Goal: Task Accomplishment & Management: Complete application form

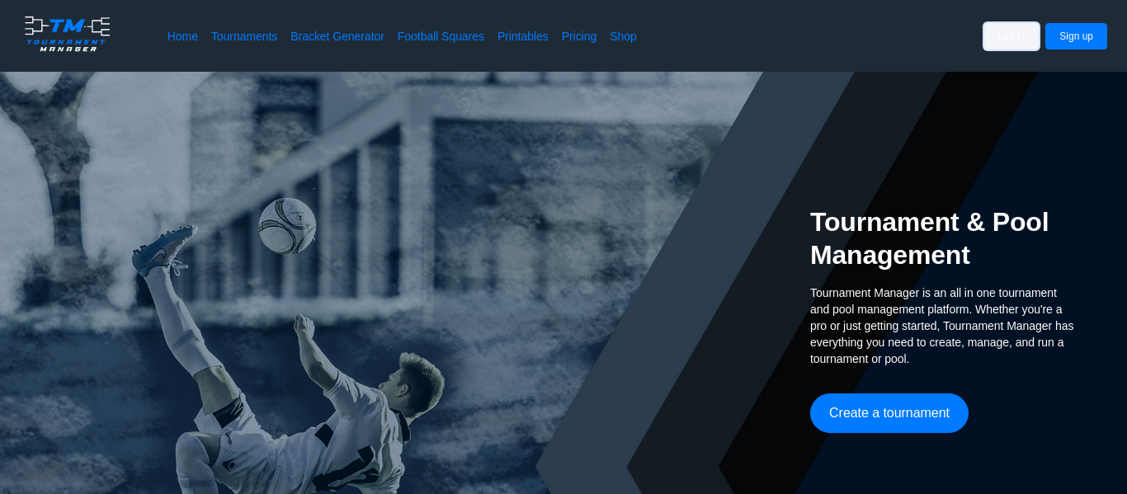
click at [1003, 40] on button "Log in" at bounding box center [1011, 36] width 55 height 26
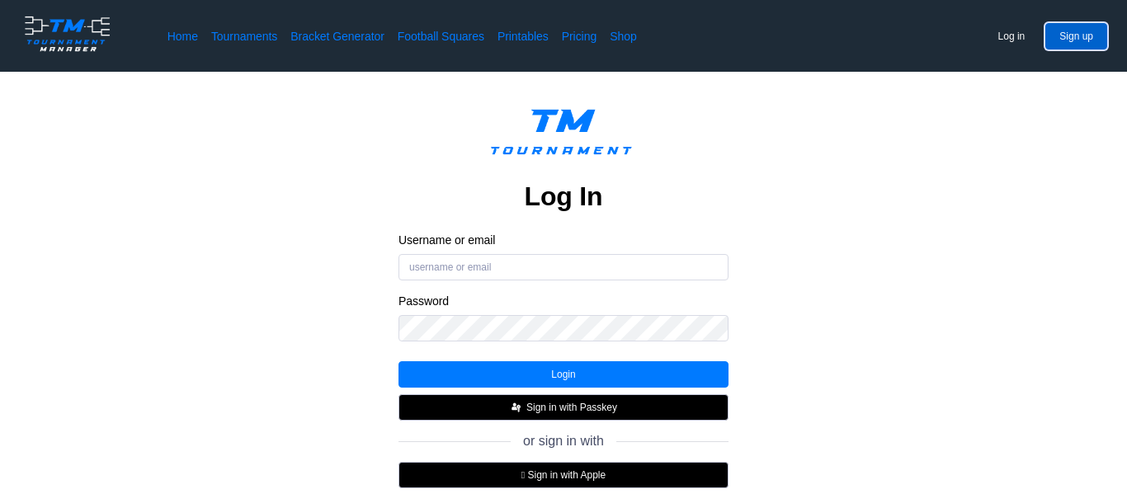
click at [1088, 33] on button "Sign up" at bounding box center [1076, 36] width 62 height 26
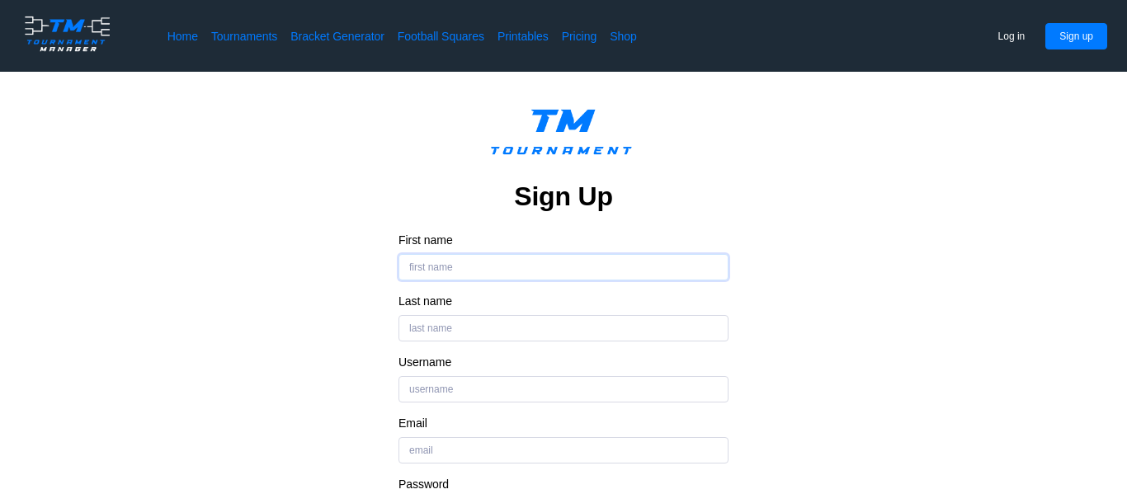
click at [554, 258] on input "First name" at bounding box center [564, 267] width 330 height 26
type input "[PERSON_NAME]"
click at [452, 330] on input "Last name" at bounding box center [564, 328] width 330 height 26
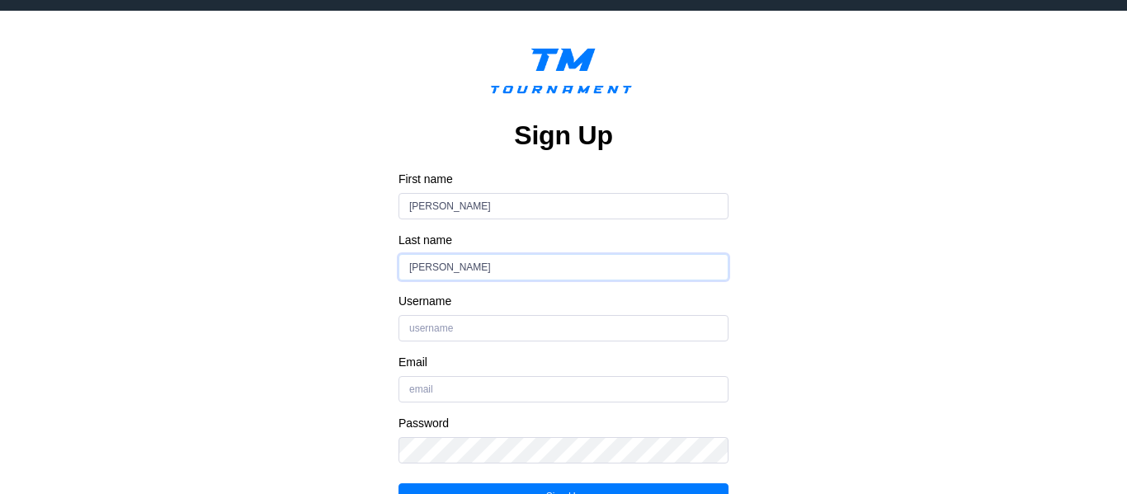
scroll to position [62, 0]
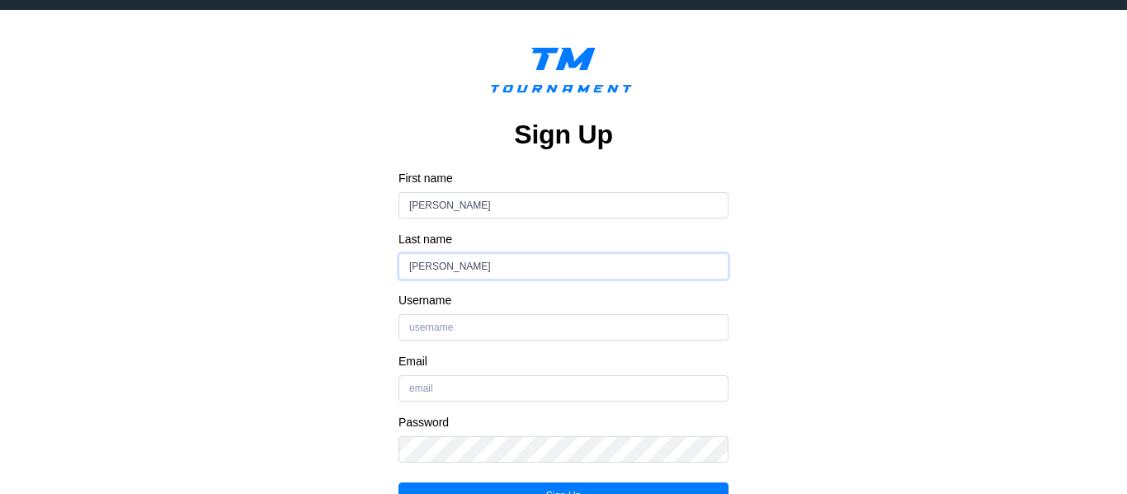
type input "[PERSON_NAME]"
click at [446, 332] on input "Username" at bounding box center [564, 327] width 330 height 26
type input "Jaliboi"
click at [427, 389] on input "Email" at bounding box center [564, 388] width 330 height 26
type input "[EMAIL_ADDRESS][DOMAIN_NAME]"
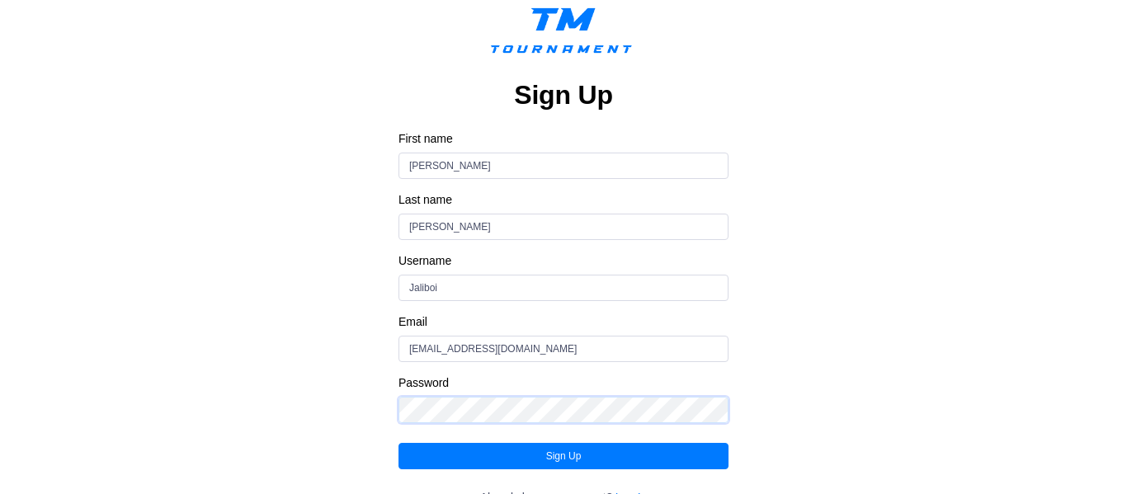
scroll to position [102, 0]
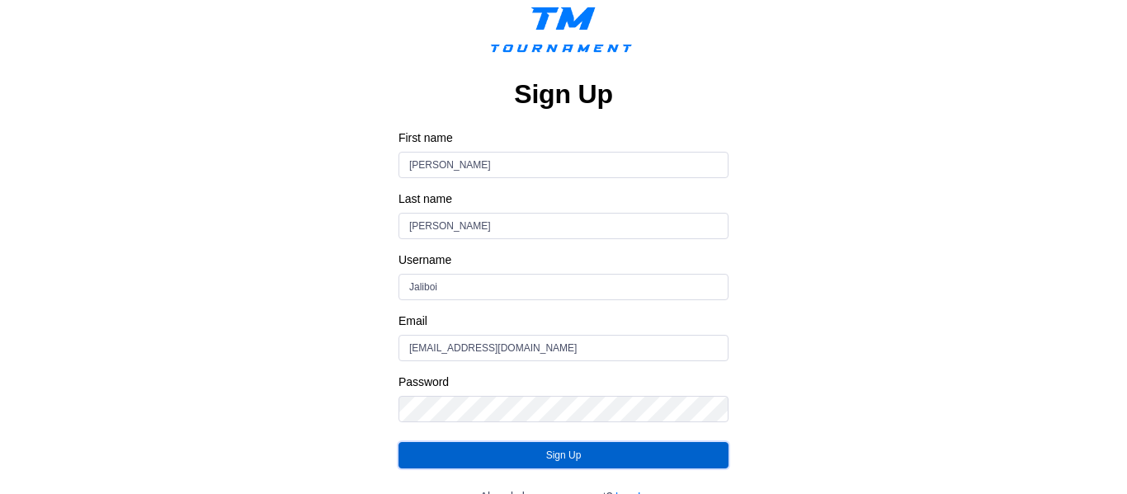
click at [464, 458] on button "Sign Up" at bounding box center [564, 455] width 330 height 26
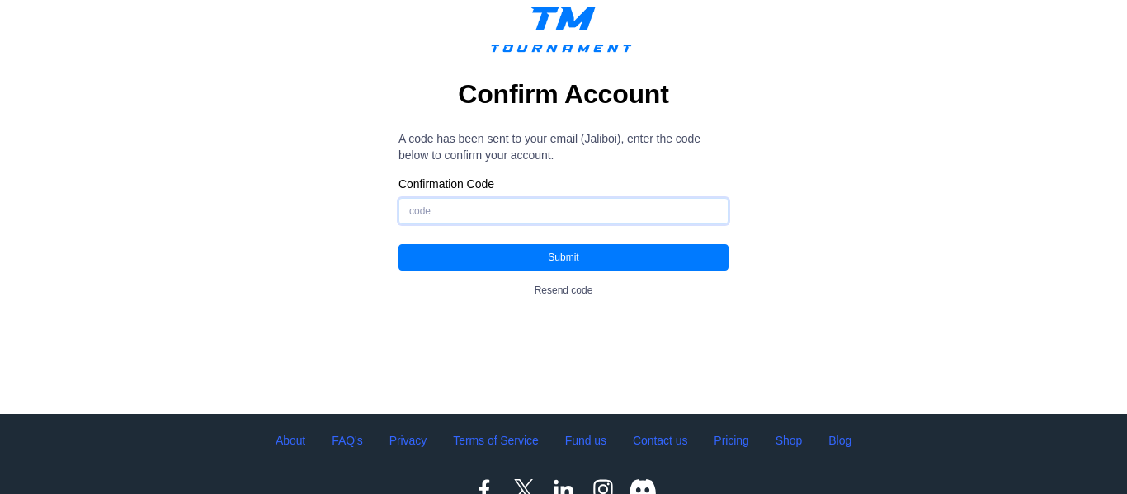
click at [526, 212] on input "Confirmation Code" at bounding box center [564, 211] width 330 height 26
paste input "472478"
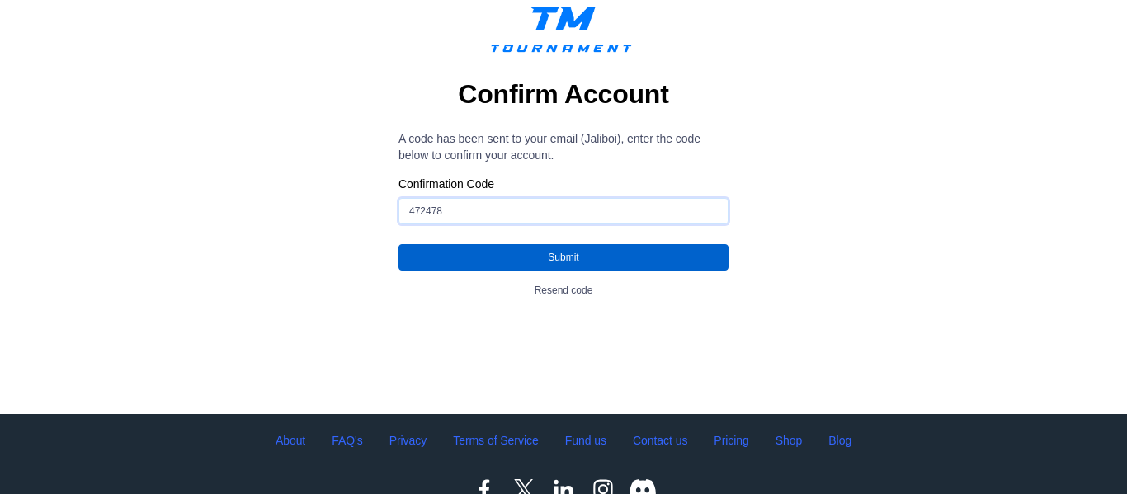
type input "472478"
click at [512, 255] on button "Submit" at bounding box center [564, 257] width 330 height 26
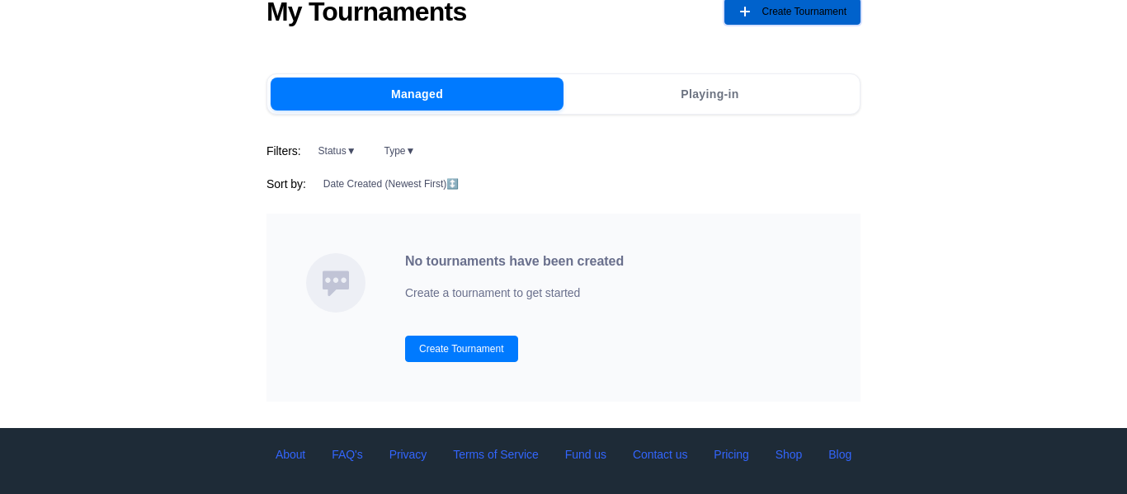
click at [787, 7] on span "Create Tournament" at bounding box center [804, 11] width 85 height 26
